Goal: Information Seeking & Learning: Learn about a topic

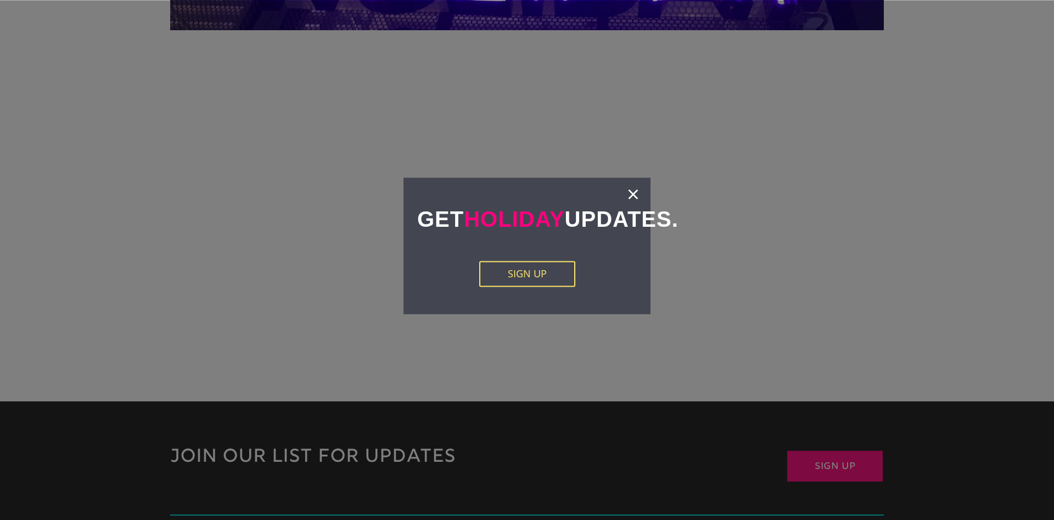
scroll to position [2353, 0]
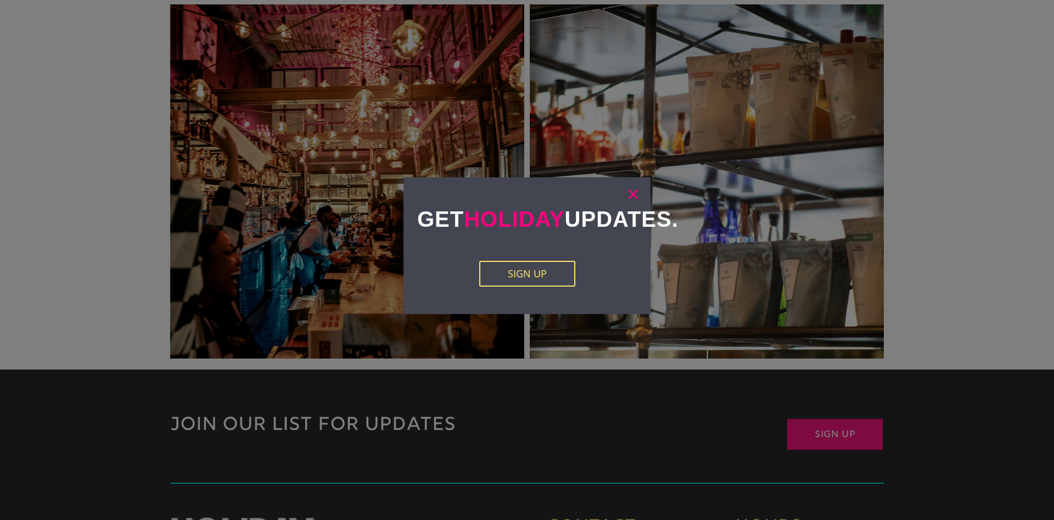
click at [635, 192] on link "×" at bounding box center [633, 193] width 13 height 11
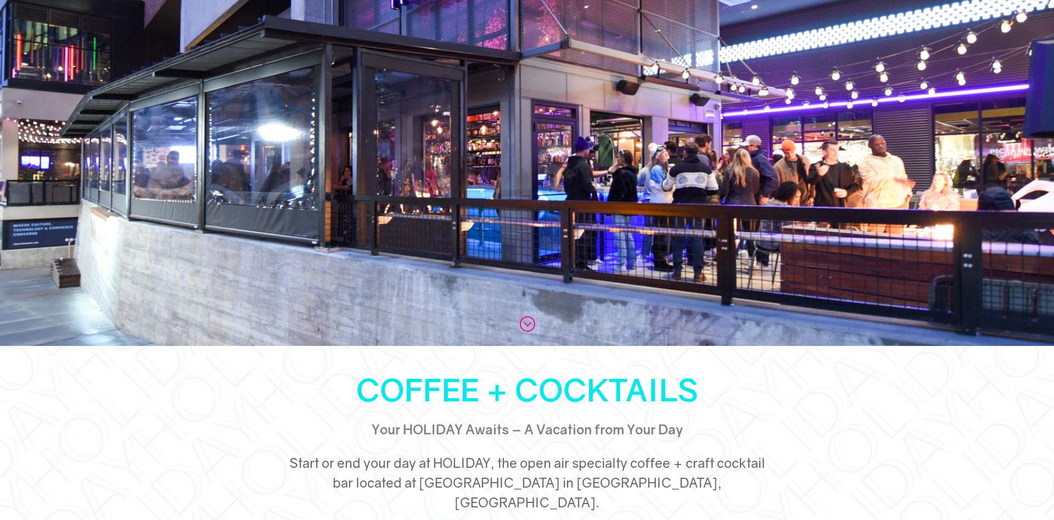
scroll to position [0, 0]
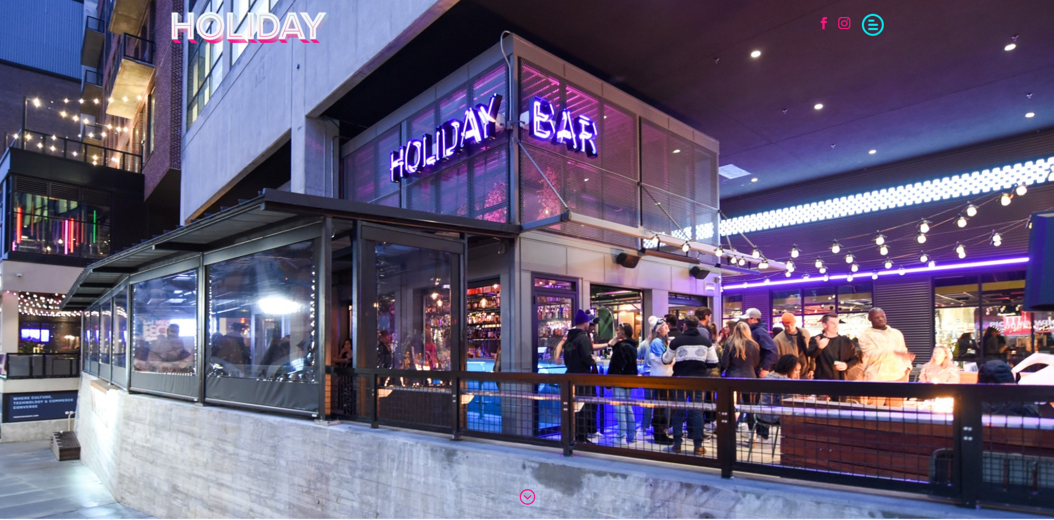
click at [866, 30] on span at bounding box center [873, 24] width 22 height 22
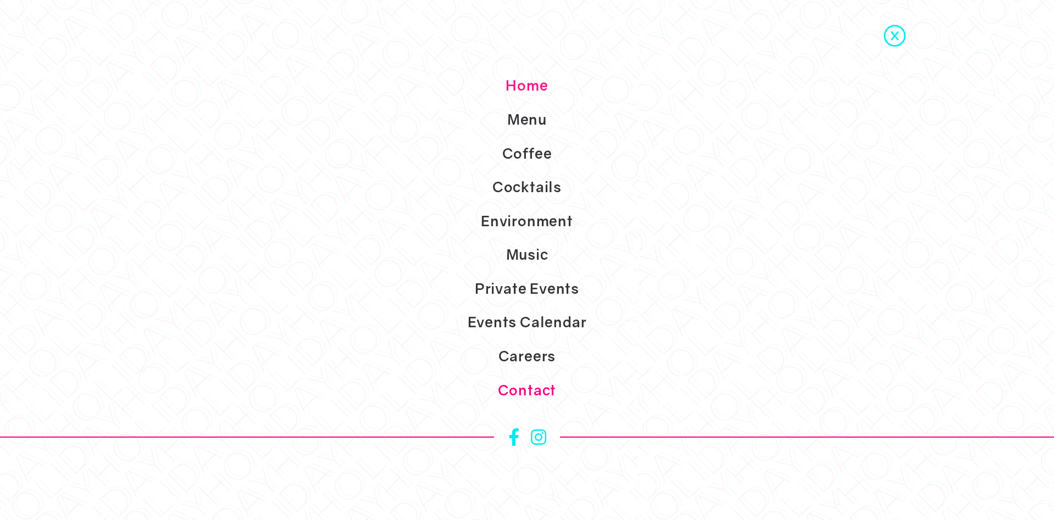
click at [540, 394] on link "Contact" at bounding box center [527, 390] width 1054 height 34
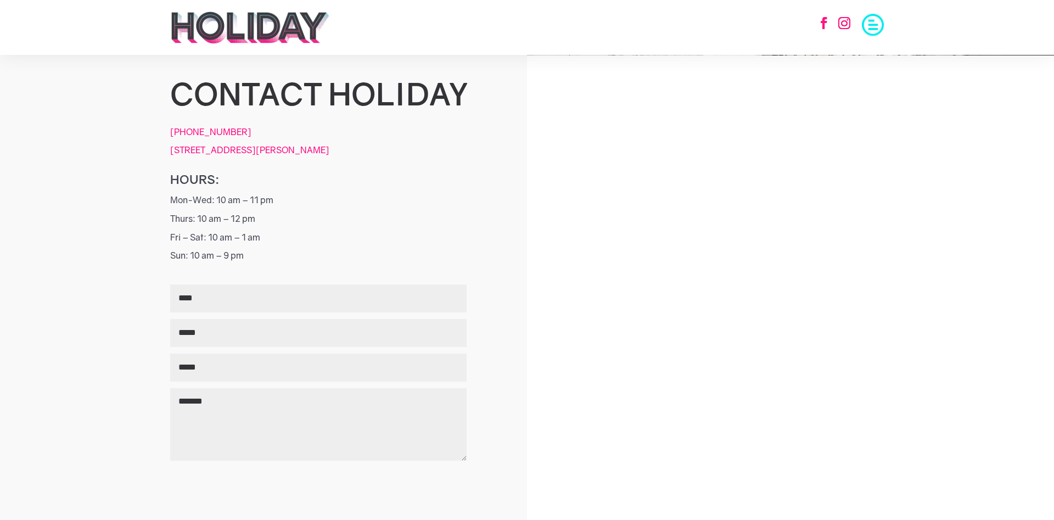
click at [878, 23] on span at bounding box center [873, 24] width 22 height 22
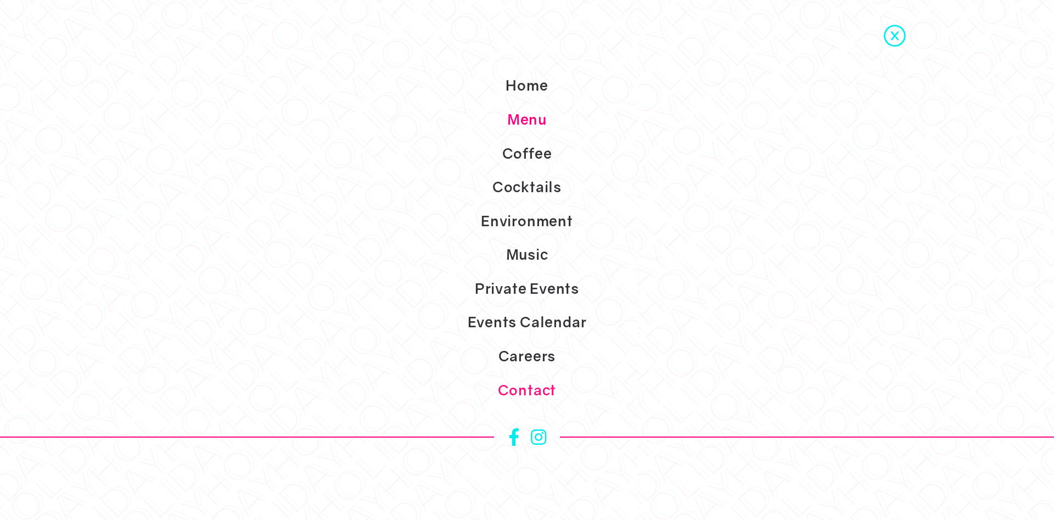
click at [536, 124] on link "Menu" at bounding box center [527, 120] width 1054 height 34
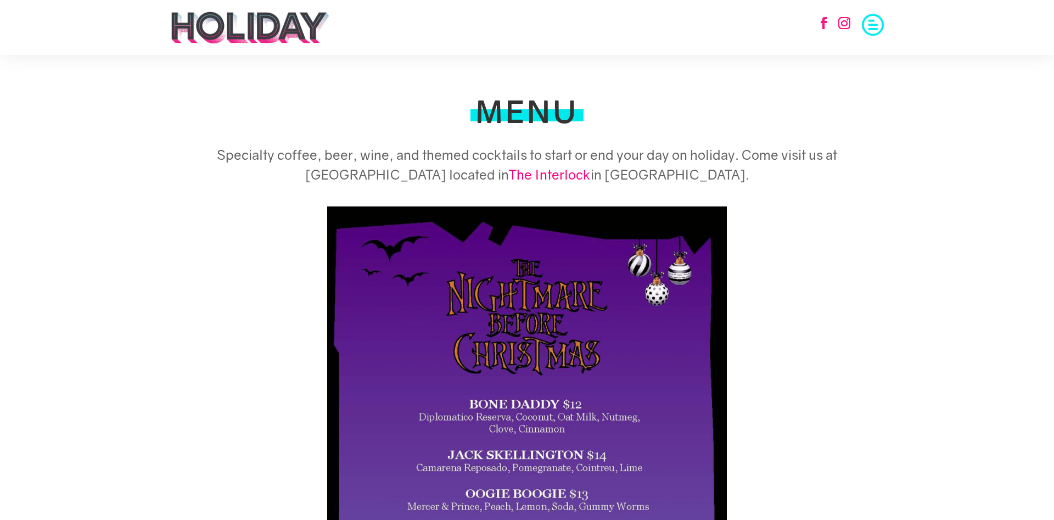
click at [867, 27] on span at bounding box center [873, 24] width 22 height 22
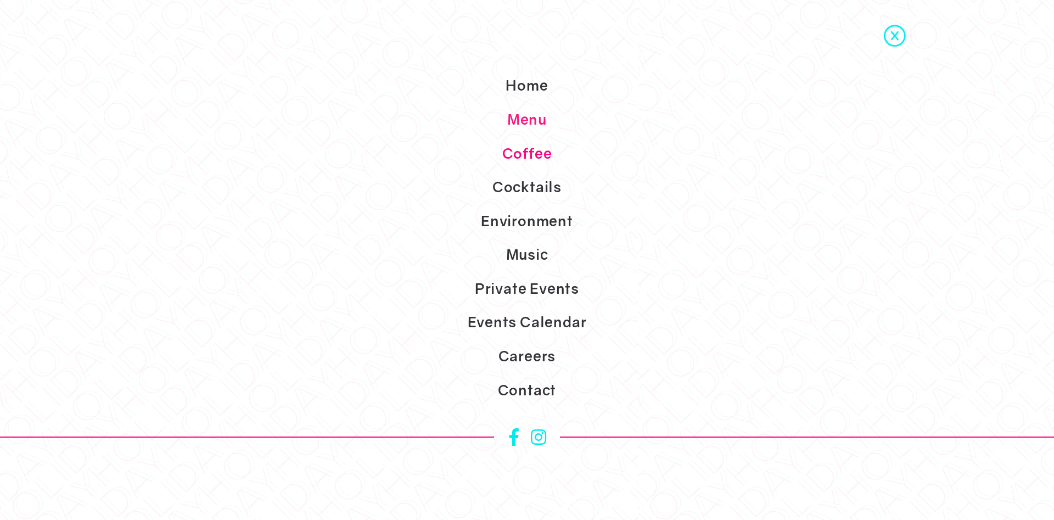
click at [536, 166] on link "Coffee" at bounding box center [527, 154] width 1054 height 34
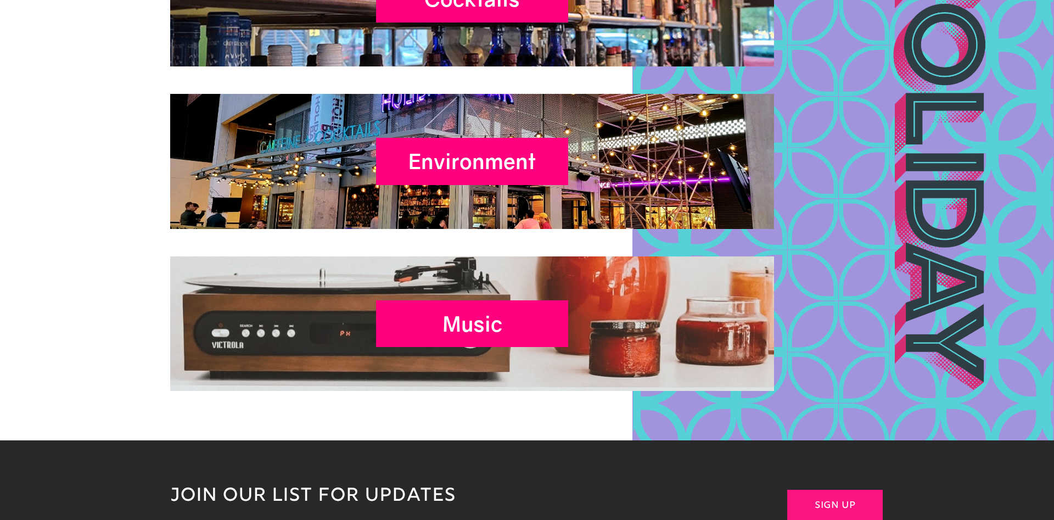
scroll to position [4537, 0]
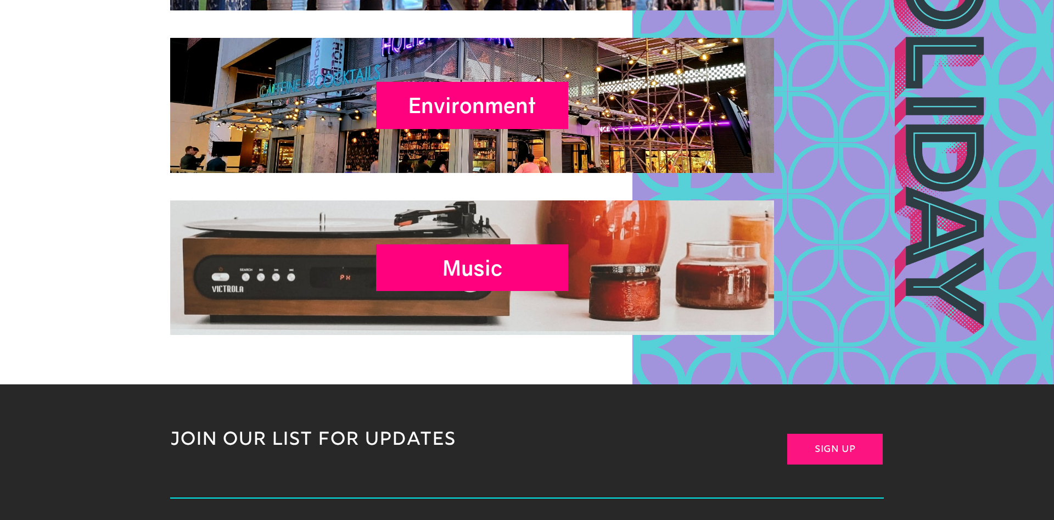
click at [819, 331] on div "Cocktails Environment Music" at bounding box center [527, 105] width 1054 height 559
click at [808, 344] on div "Cocktails Environment Music" at bounding box center [527, 105] width 1054 height 559
click at [816, 290] on div "Music" at bounding box center [527, 267] width 714 height 135
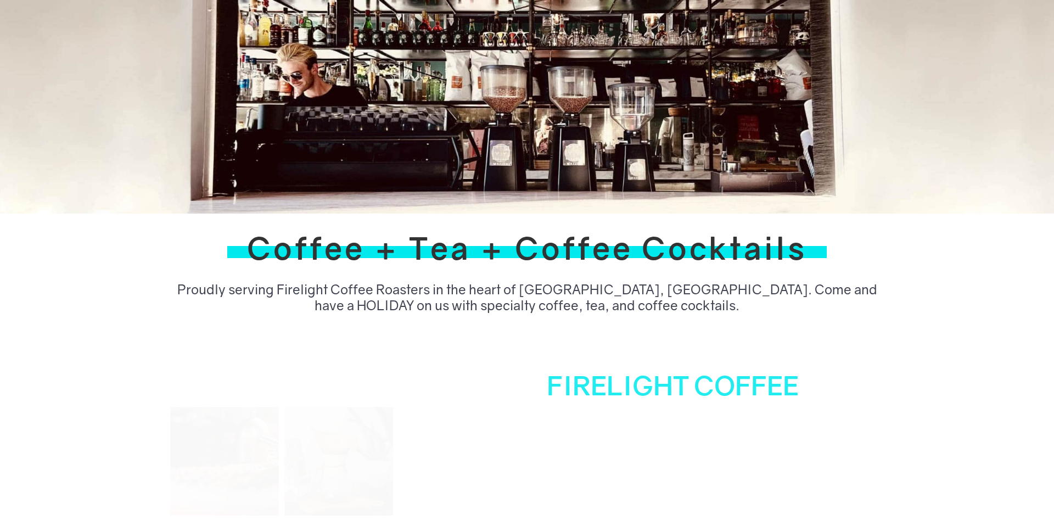
scroll to position [0, 0]
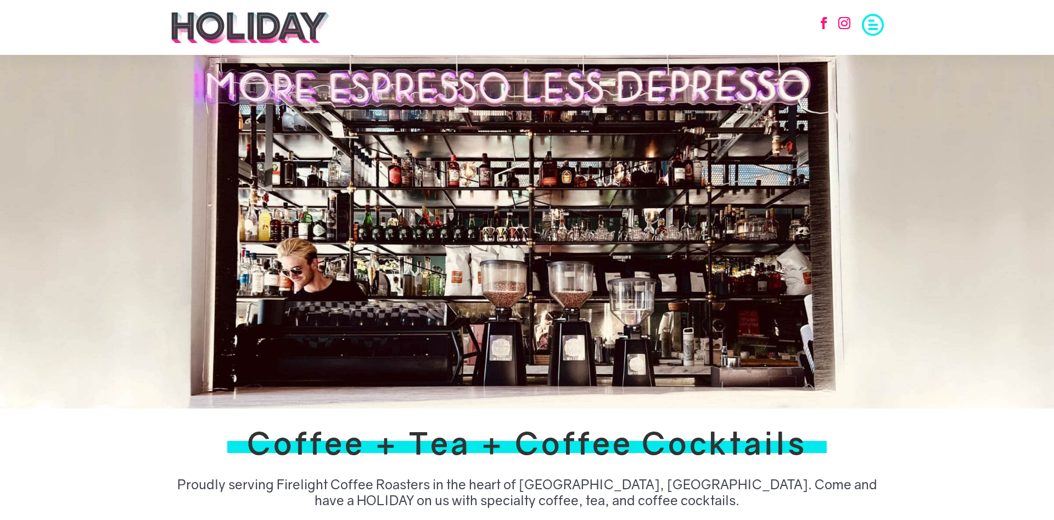
click at [870, 18] on span at bounding box center [873, 24] width 22 height 22
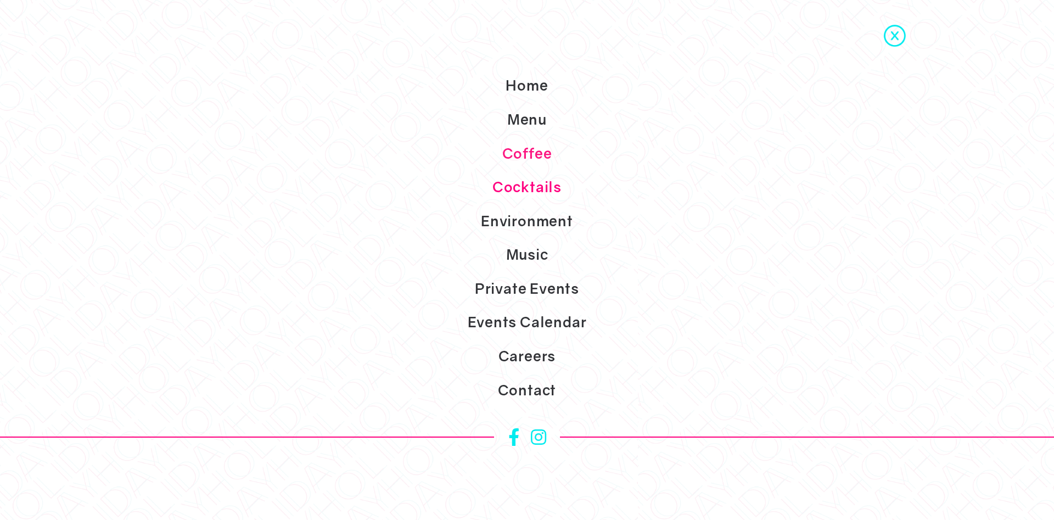
click at [531, 191] on link "Cocktails" at bounding box center [527, 187] width 1054 height 34
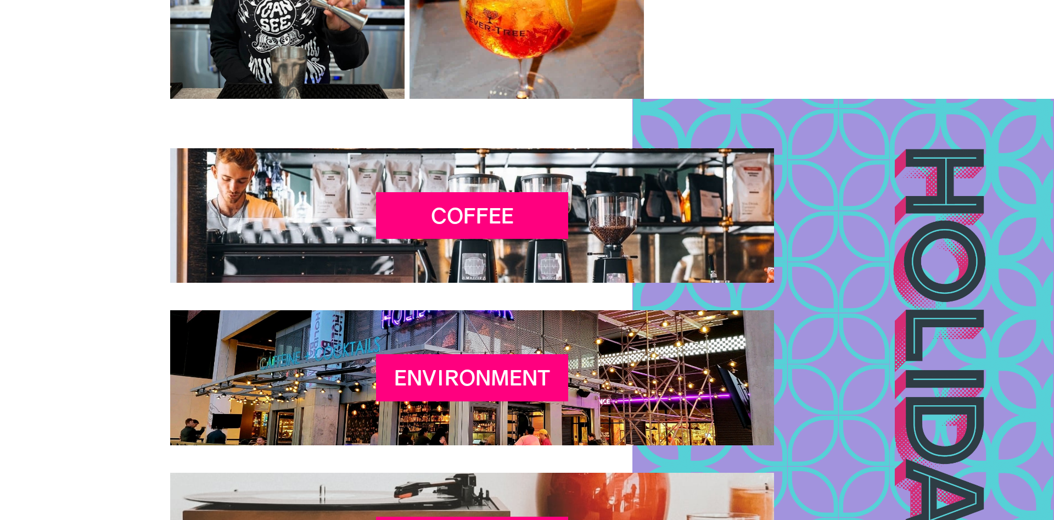
scroll to position [1849, 0]
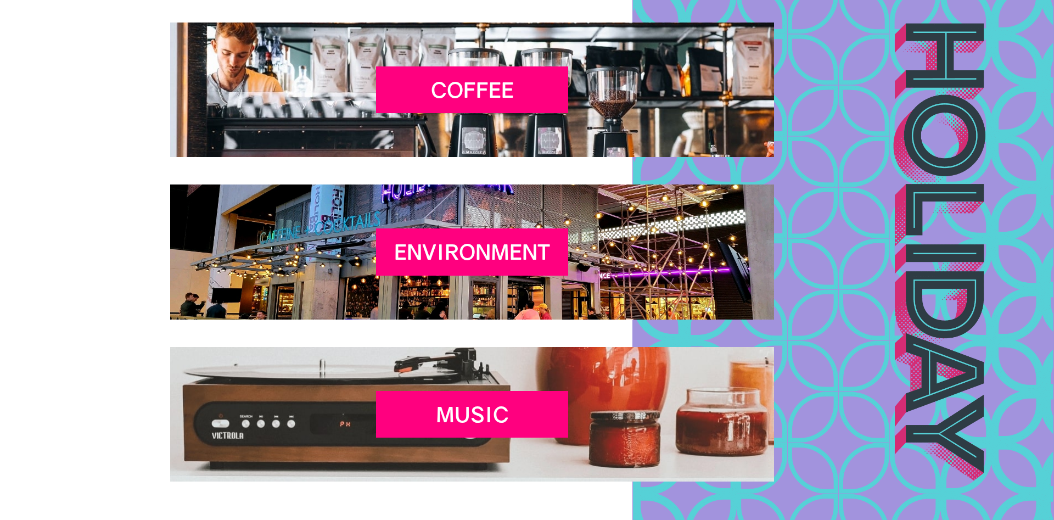
click at [824, 222] on div "Environment" at bounding box center [527, 252] width 714 height 135
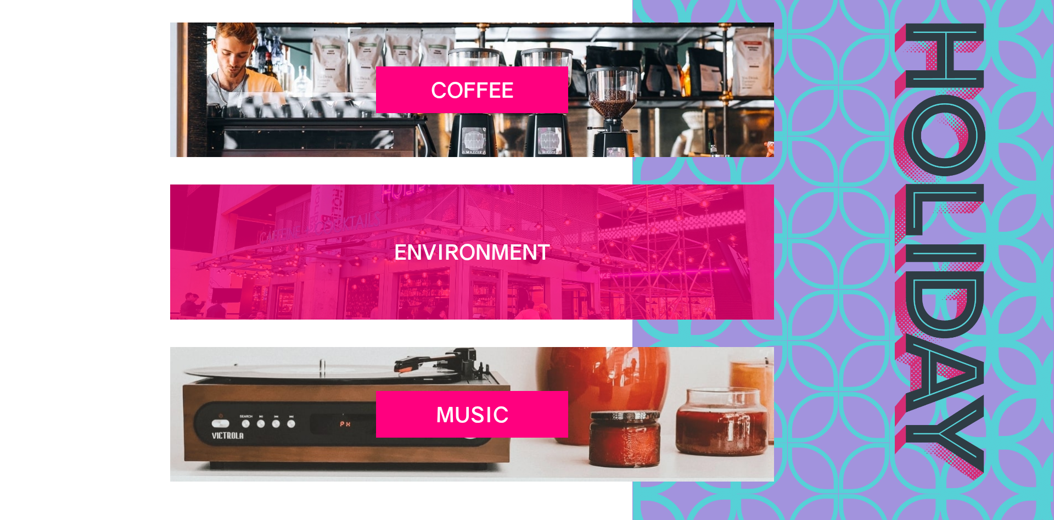
click at [426, 247] on h2 "Environment" at bounding box center [472, 254] width 192 height 31
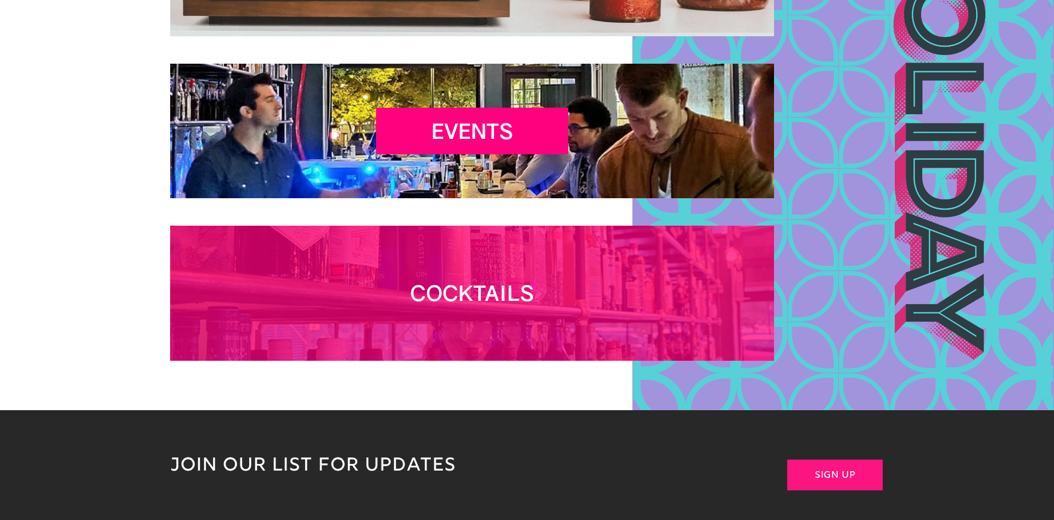
scroll to position [2465, 0]
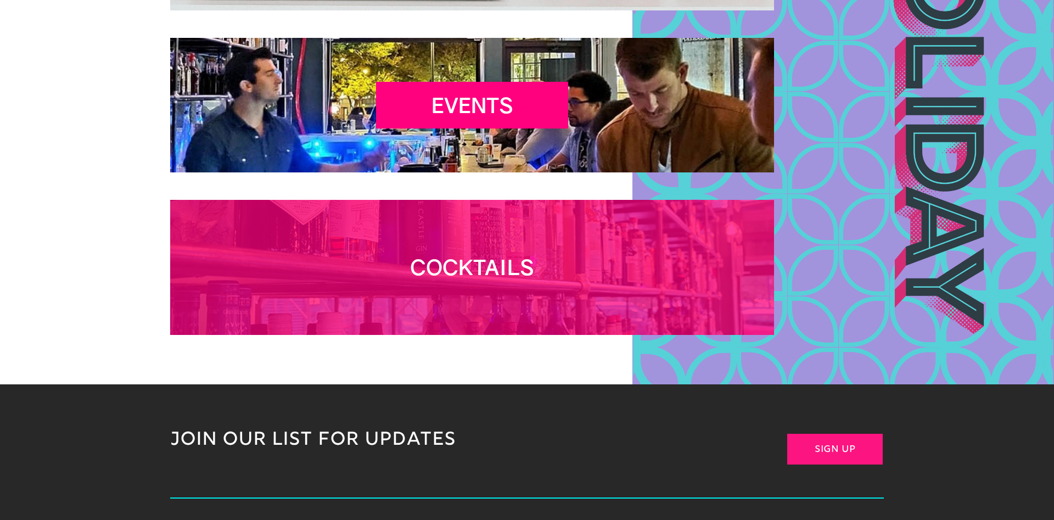
click at [562, 263] on h2 "Cocktails" at bounding box center [472, 270] width 192 height 31
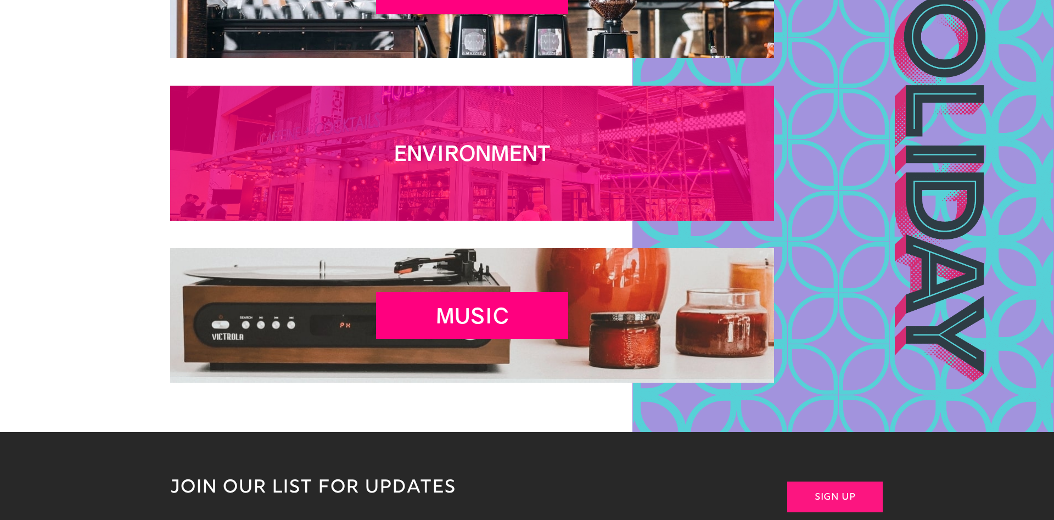
scroll to position [1867, 0]
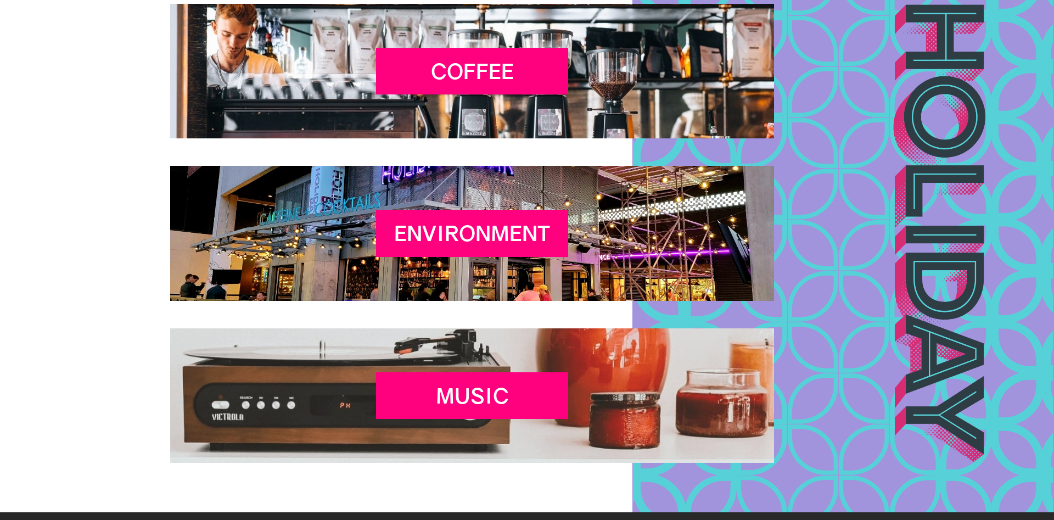
click at [821, 214] on div "Environment" at bounding box center [527, 233] width 714 height 135
click at [852, 236] on div "Environment" at bounding box center [527, 233] width 714 height 135
click at [936, 294] on div "Coffee Environment Music" at bounding box center [527, 233] width 1054 height 559
drag, startPoint x: 997, startPoint y: 295, endPoint x: 928, endPoint y: 303, distance: 69.6
click at [928, 303] on div "Coffee Environment Music" at bounding box center [527, 233] width 1054 height 559
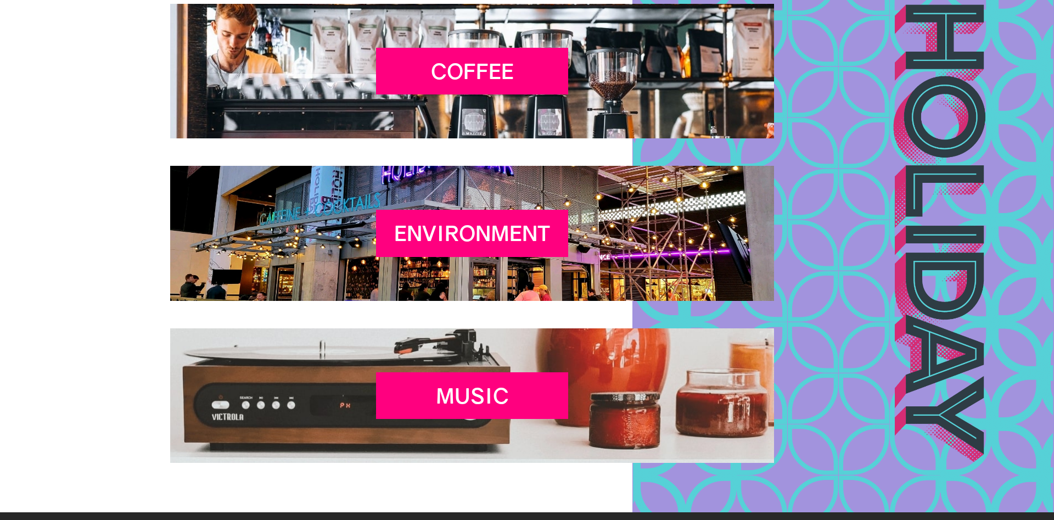
click at [850, 295] on div "Environment" at bounding box center [527, 233] width 714 height 135
